Goal: Task Accomplishment & Management: Manage account settings

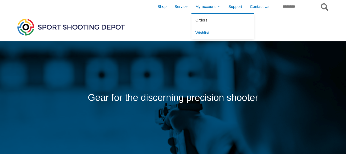
click at [195, 20] on span "Orders" at bounding box center [201, 20] width 12 height 4
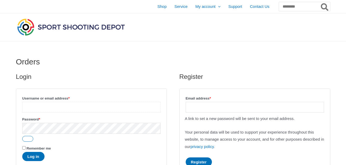
click at [31, 108] on input "Username or email address * Required" at bounding box center [91, 107] width 138 height 11
type input "**********"
click at [22, 152] on button "Log in" at bounding box center [33, 156] width 22 height 9
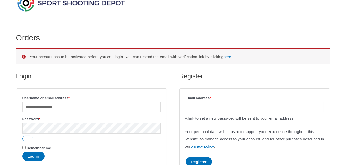
scroll to position [26, 0]
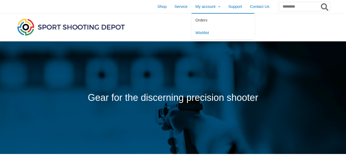
click at [195, 19] on span "Orders" at bounding box center [201, 20] width 12 height 4
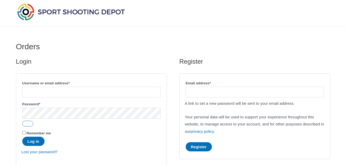
scroll to position [26, 0]
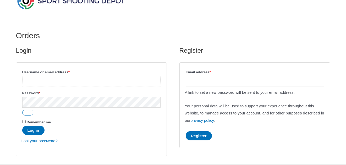
click at [50, 80] on input "Username or email address * Required" at bounding box center [91, 81] width 138 height 11
type input "**********"
click at [31, 111] on button "Show password" at bounding box center [27, 113] width 11 height 6
click at [31, 111] on button "Hide password" at bounding box center [27, 113] width 11 height 6
click at [35, 132] on button "Log in" at bounding box center [33, 130] width 22 height 9
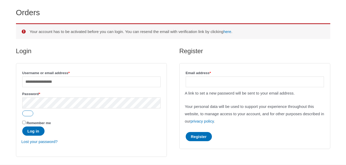
scroll to position [52, 0]
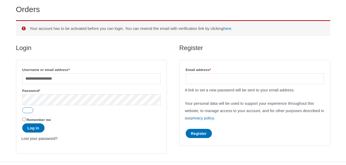
click at [30, 139] on link "Lost your password?" at bounding box center [39, 138] width 36 height 4
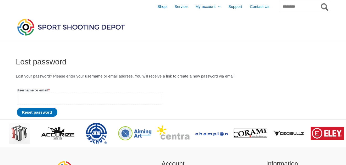
click at [26, 99] on input "Username or email * Required" at bounding box center [90, 99] width 146 height 11
type input "**********"
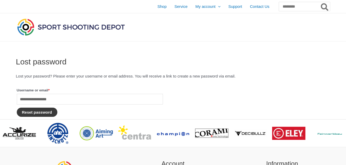
click at [33, 112] on button "Reset password" at bounding box center [37, 112] width 41 height 9
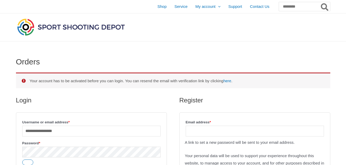
scroll to position [52, 0]
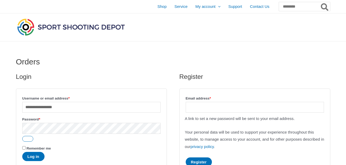
scroll to position [26, 0]
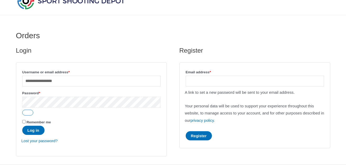
click at [22, 126] on button "Log in" at bounding box center [33, 130] width 22 height 9
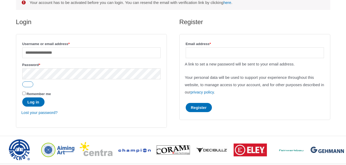
scroll to position [78, 0]
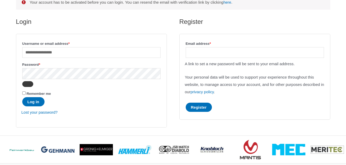
click at [29, 83] on button "Show password" at bounding box center [27, 84] width 11 height 6
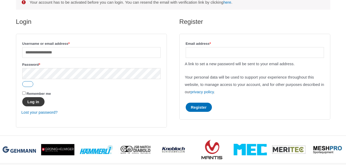
click at [34, 100] on button "Log in" at bounding box center [33, 101] width 22 height 9
